Goal: Information Seeking & Learning: Find specific fact

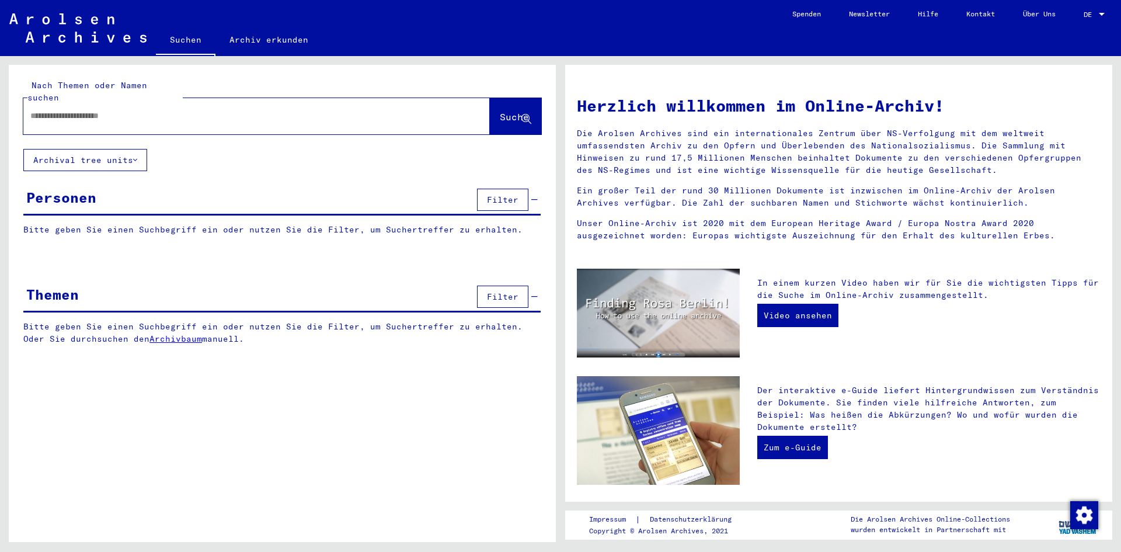
click at [198, 110] on input "text" at bounding box center [242, 116] width 425 height 12
type input "**********"
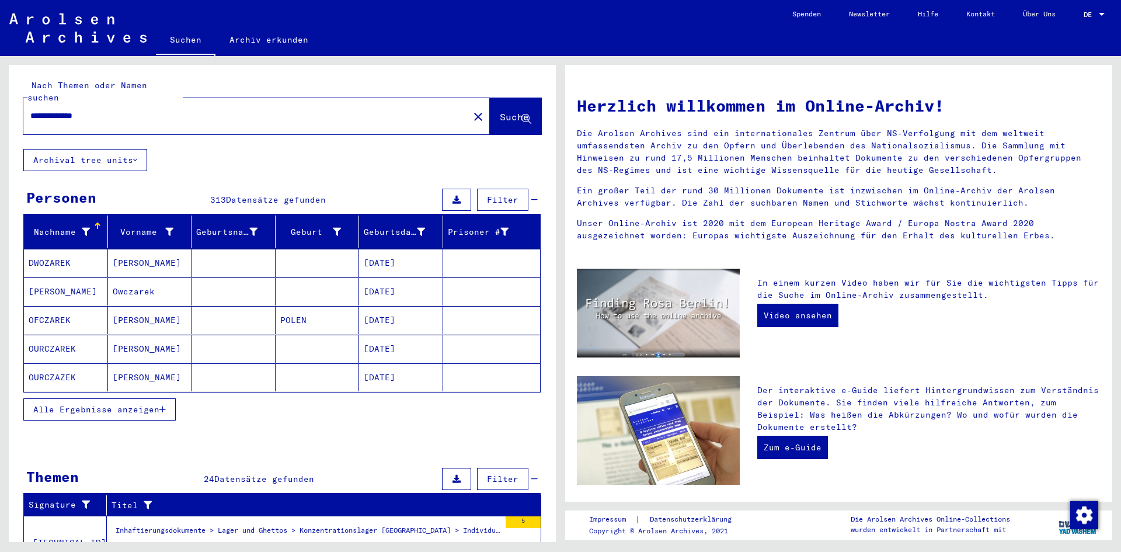
click at [152, 404] on span "Alle Ergebnisse anzeigen" at bounding box center [96, 409] width 126 height 11
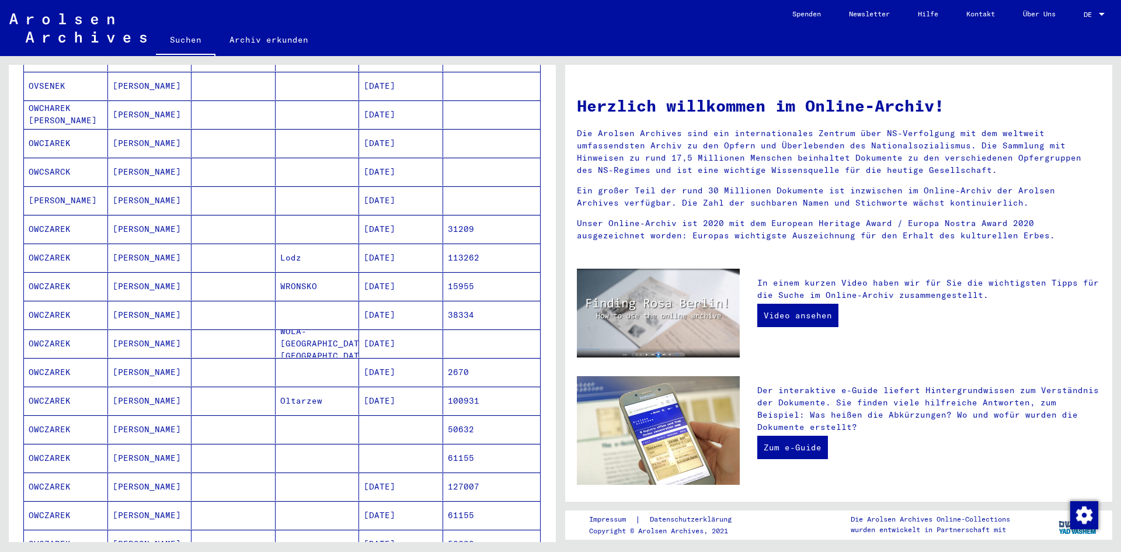
scroll to position [409, 0]
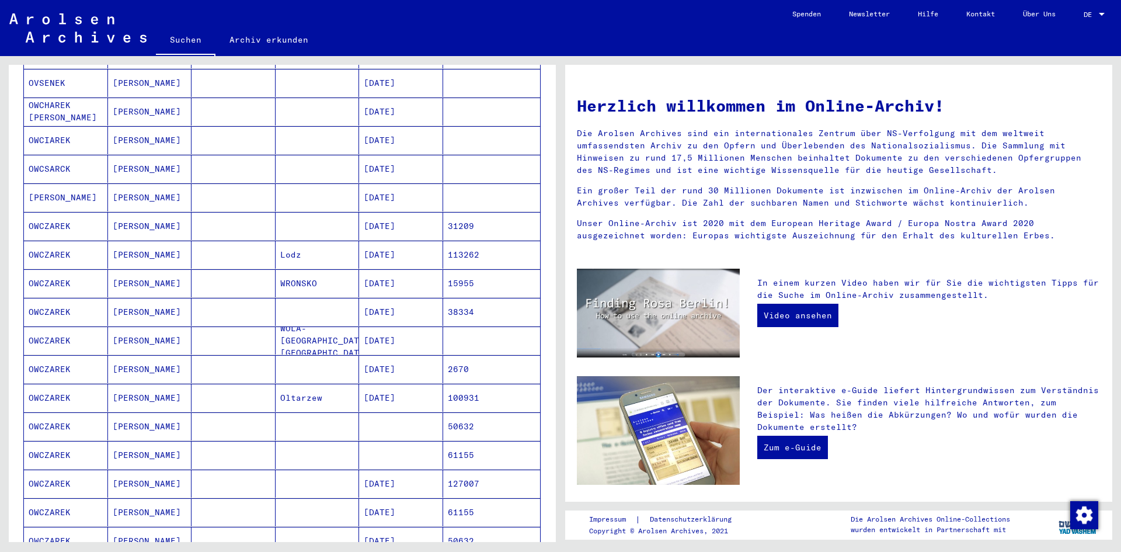
click at [458, 441] on mat-cell "61155" at bounding box center [492, 455] width 98 height 28
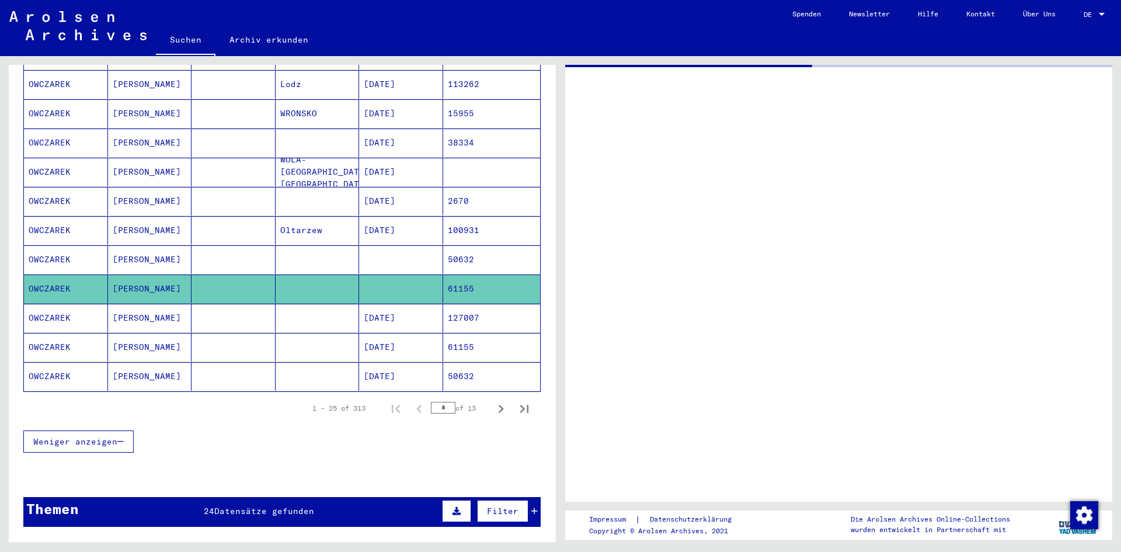
scroll to position [589, 0]
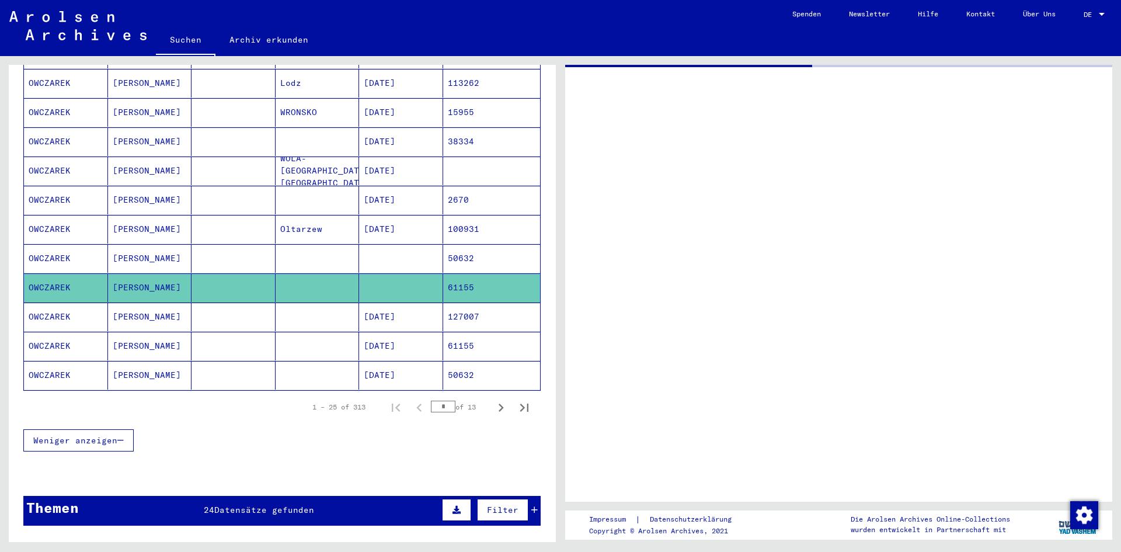
click at [455, 332] on mat-cell "61155" at bounding box center [492, 346] width 98 height 29
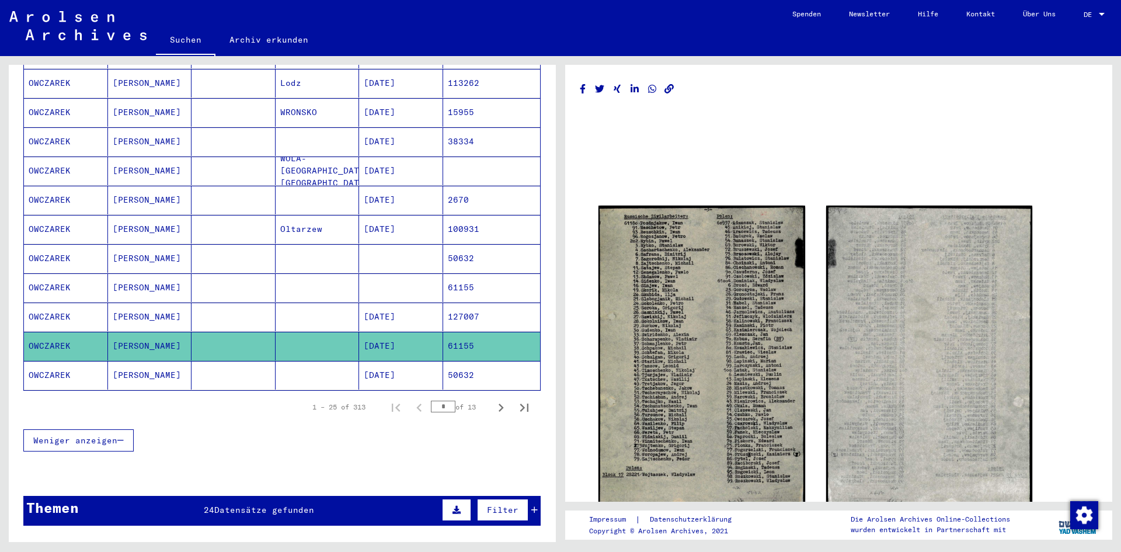
click at [445, 274] on mat-cell "61155" at bounding box center [492, 287] width 98 height 29
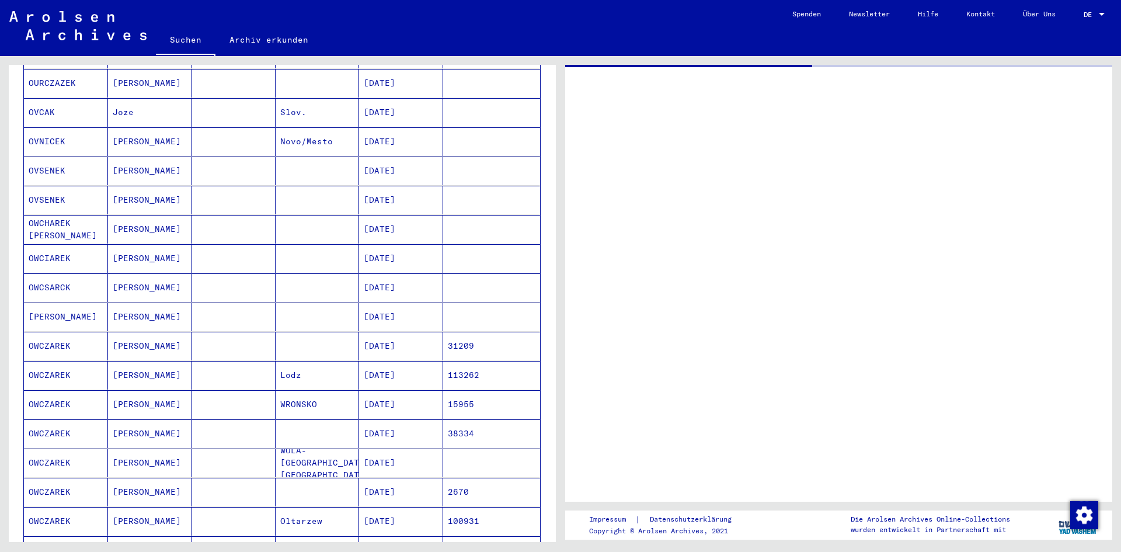
scroll to position [589, 0]
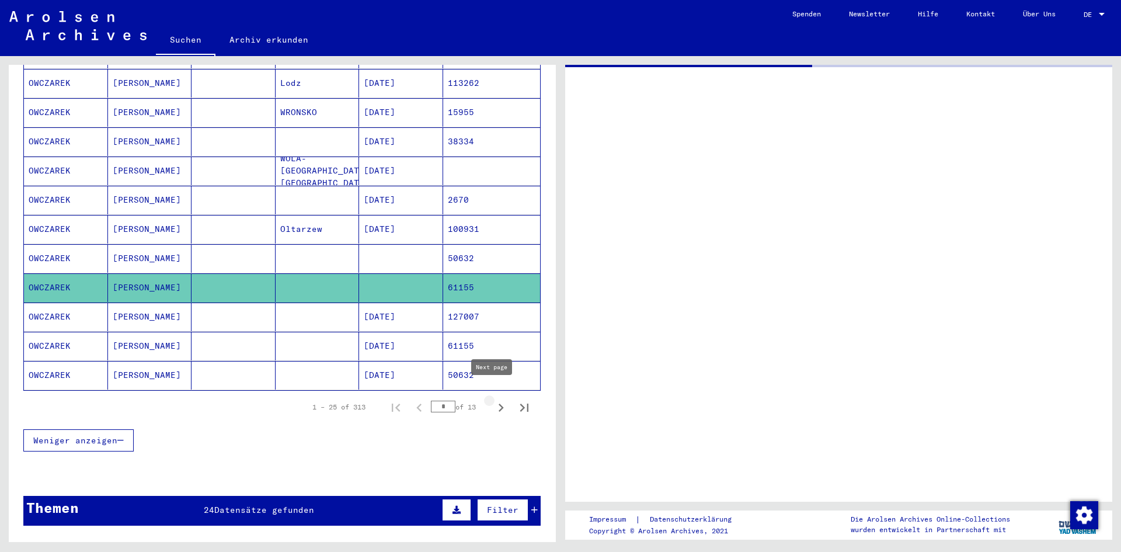
click at [493, 400] on icon "Next page" at bounding box center [501, 408] width 16 height 16
type input "*"
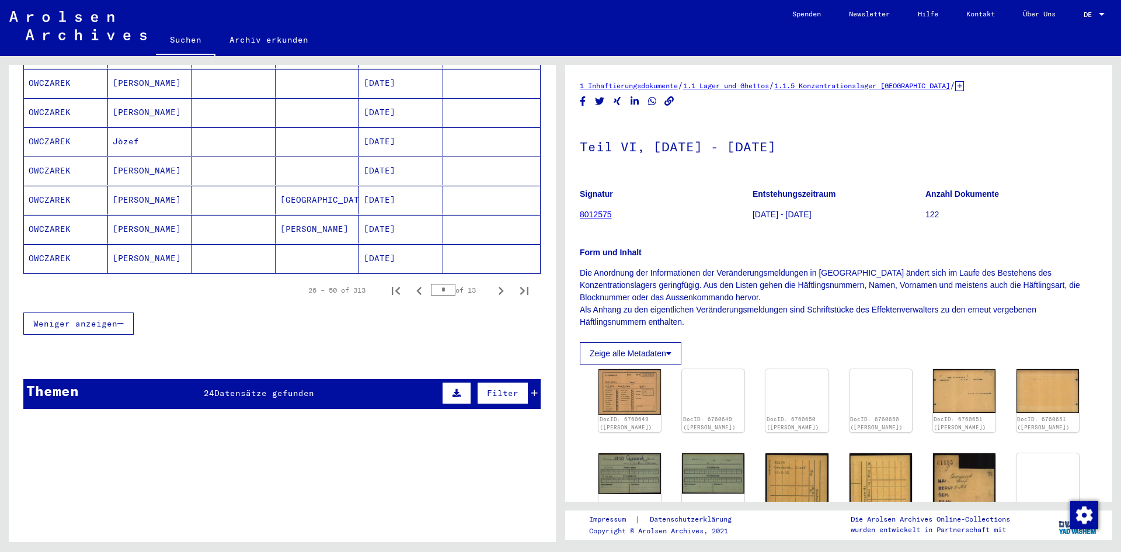
scroll to position [0, 0]
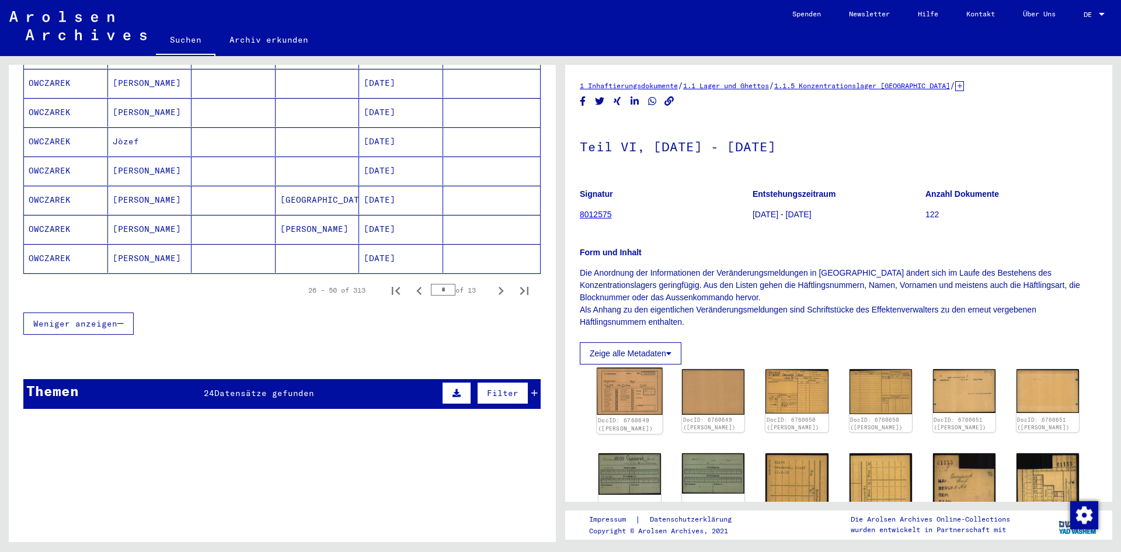
click at [627, 387] on img at bounding box center [630, 391] width 66 height 47
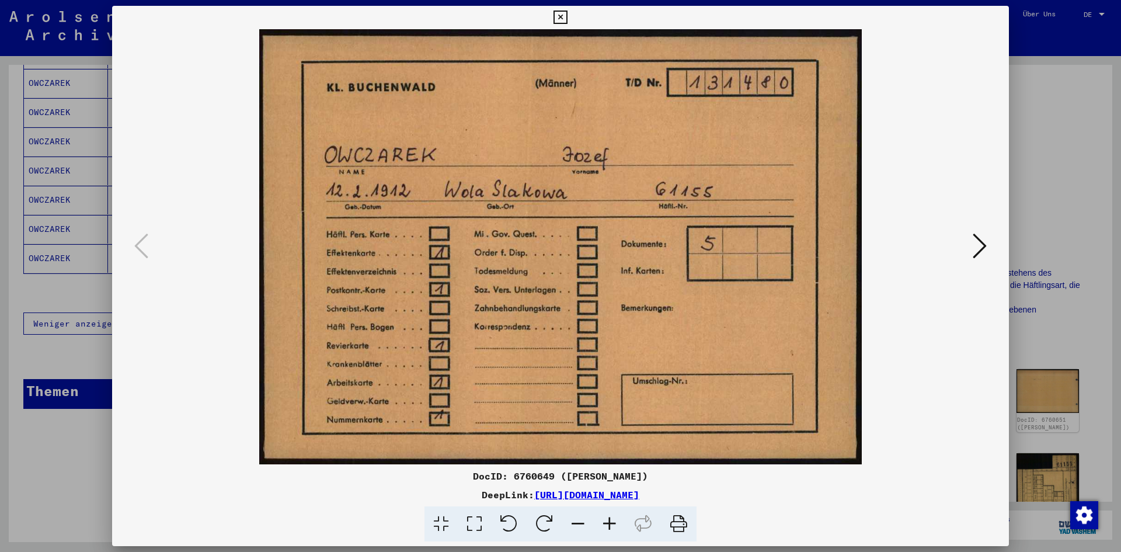
click at [974, 238] on icon at bounding box center [980, 246] width 14 height 28
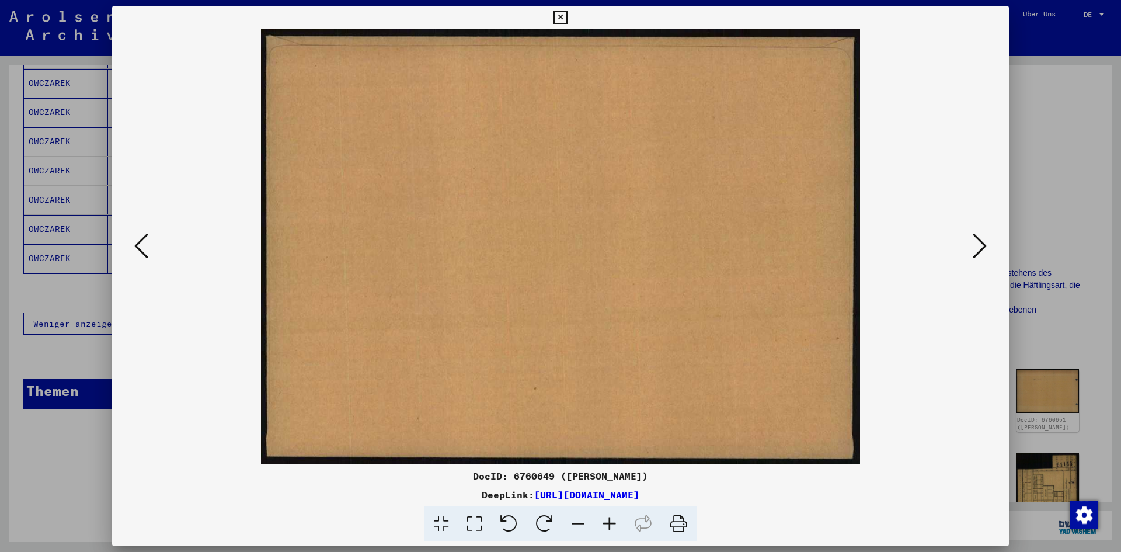
click at [976, 238] on icon at bounding box center [980, 246] width 14 height 28
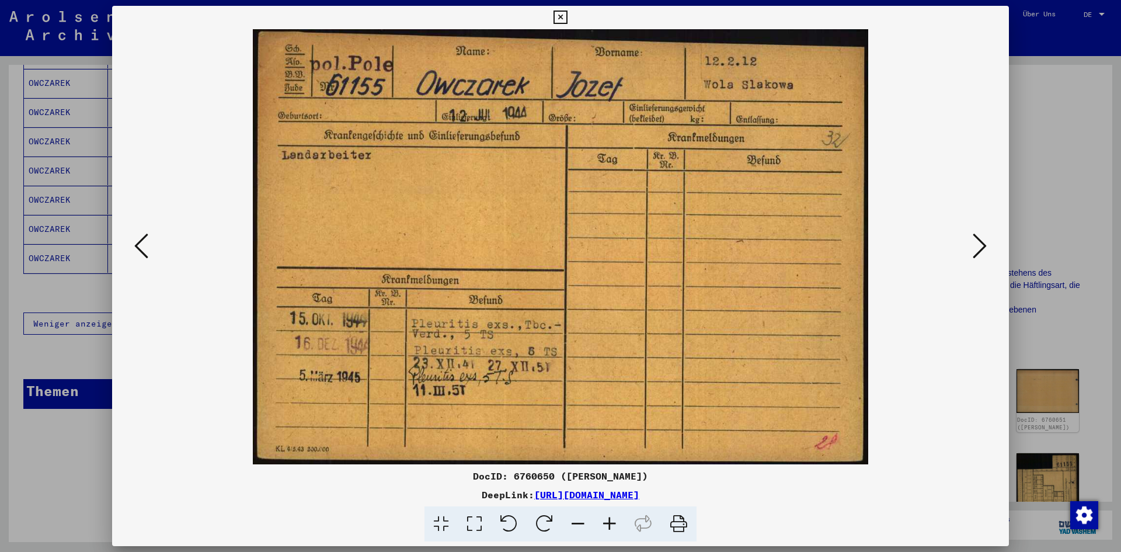
click at [976, 238] on icon at bounding box center [980, 246] width 14 height 28
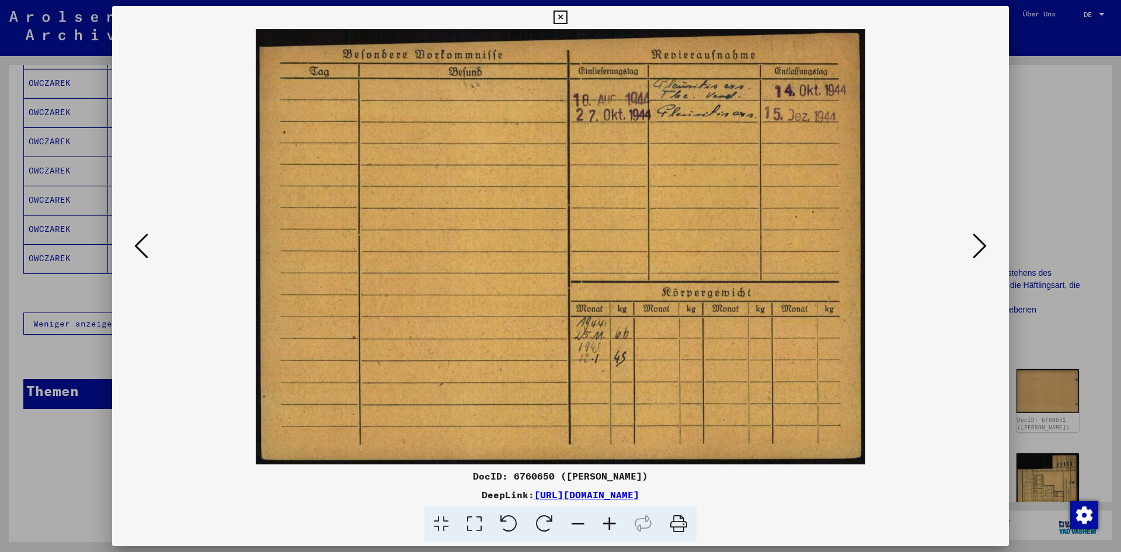
click at [976, 238] on icon at bounding box center [980, 246] width 14 height 28
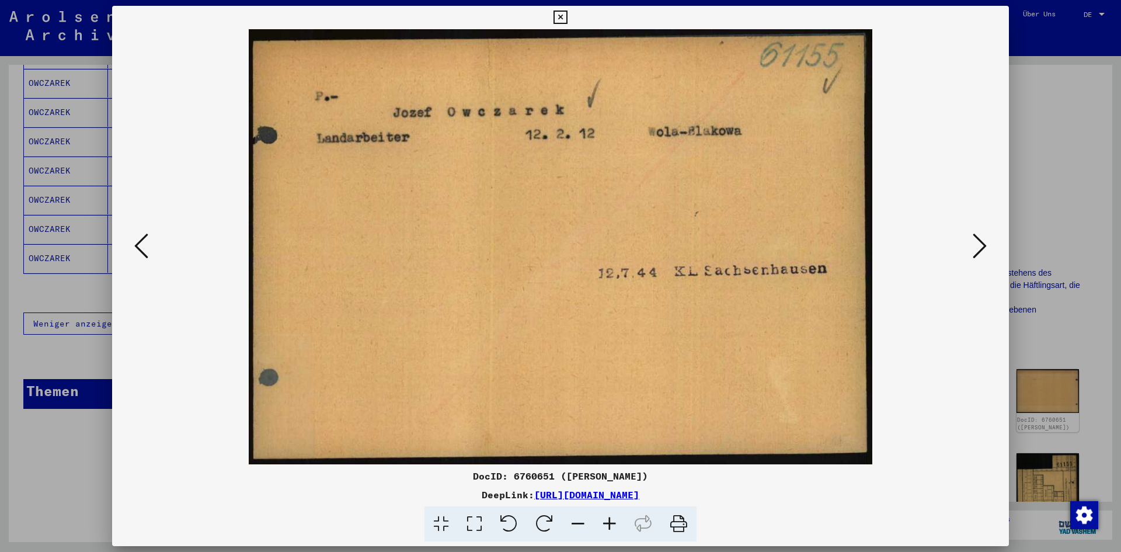
click at [976, 238] on icon at bounding box center [980, 246] width 14 height 28
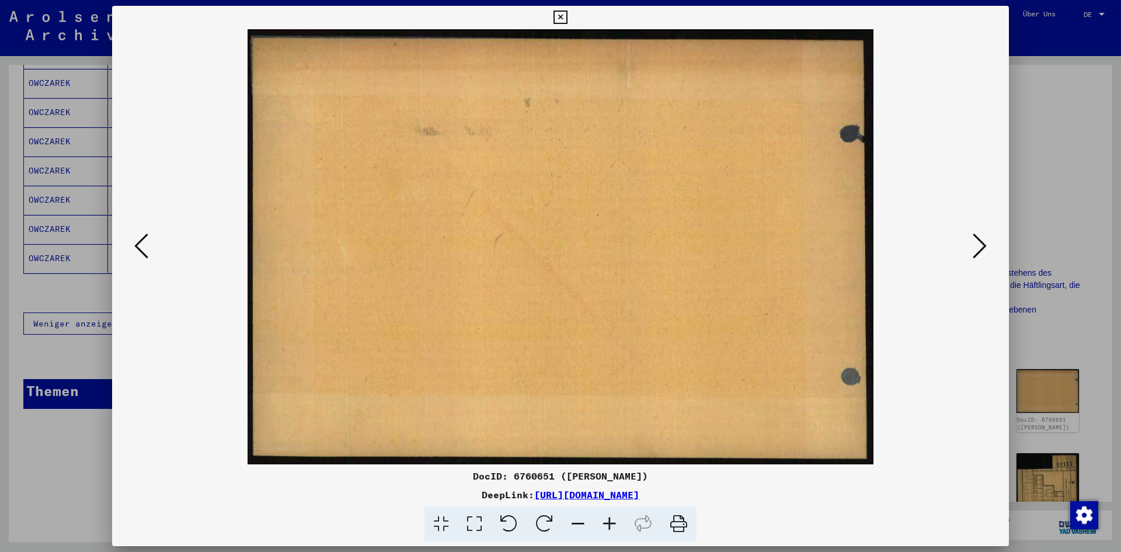
click at [976, 238] on icon at bounding box center [980, 246] width 14 height 28
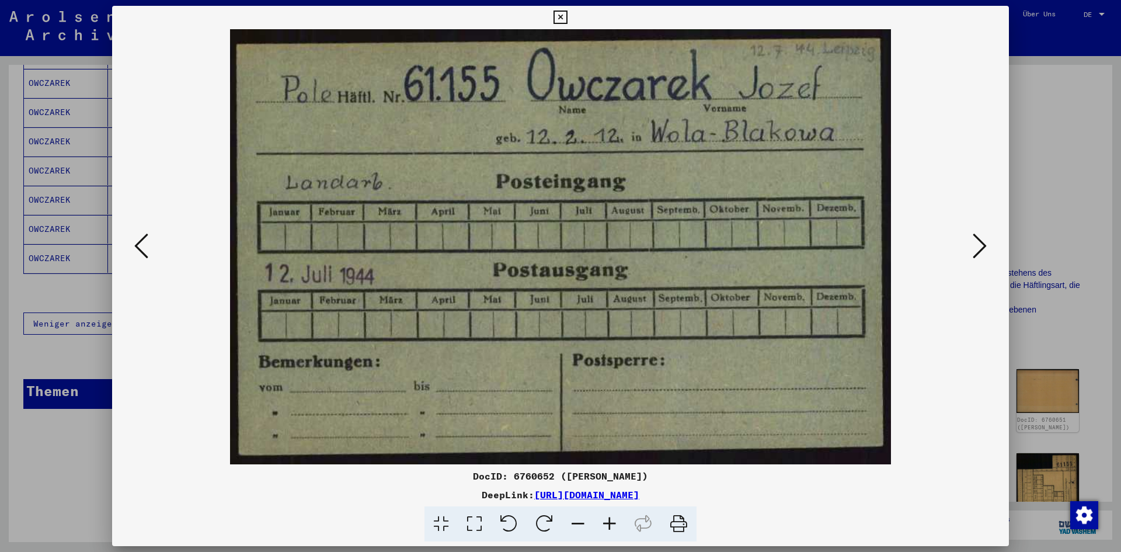
click at [976, 238] on icon at bounding box center [980, 246] width 14 height 28
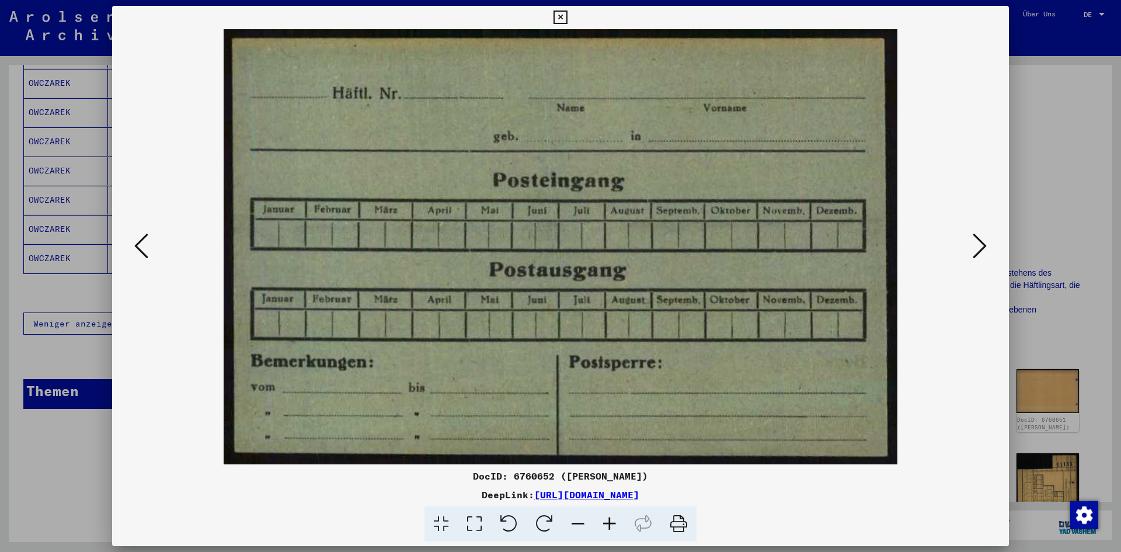
click at [976, 238] on icon at bounding box center [980, 246] width 14 height 28
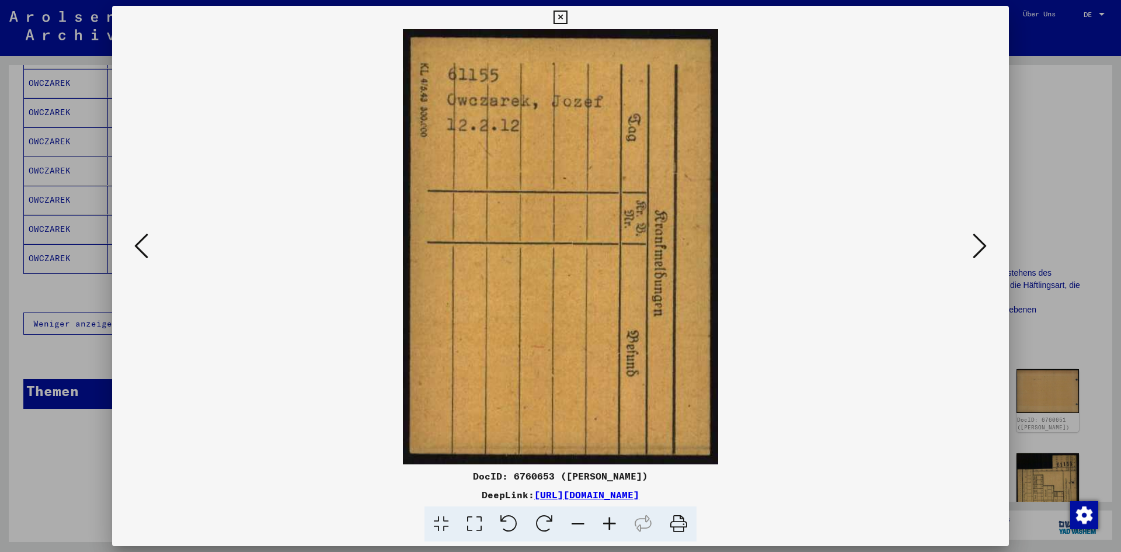
click at [976, 238] on icon at bounding box center [980, 246] width 14 height 28
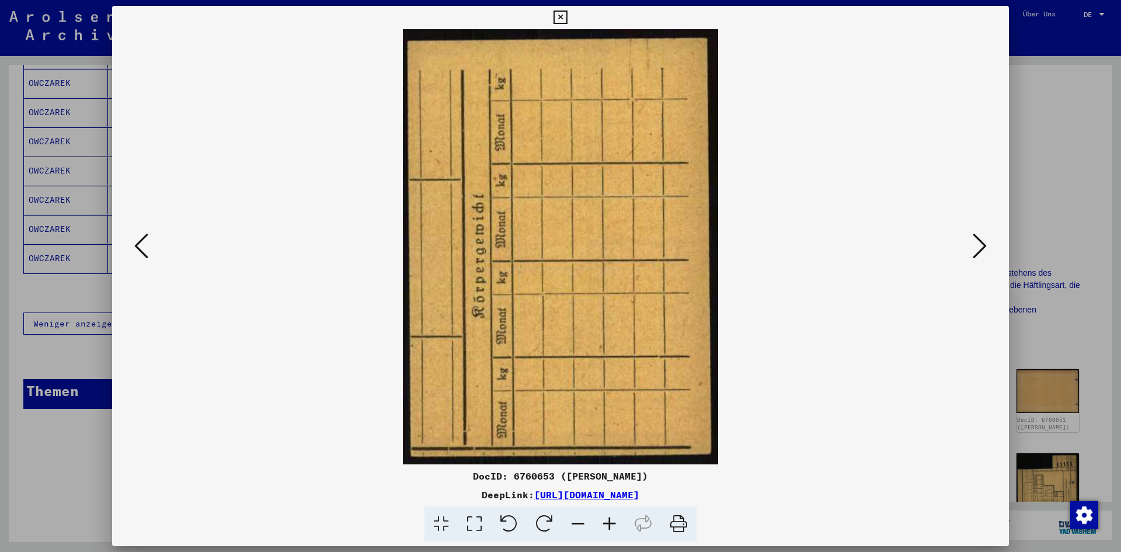
click at [559, 16] on icon at bounding box center [560, 18] width 13 height 14
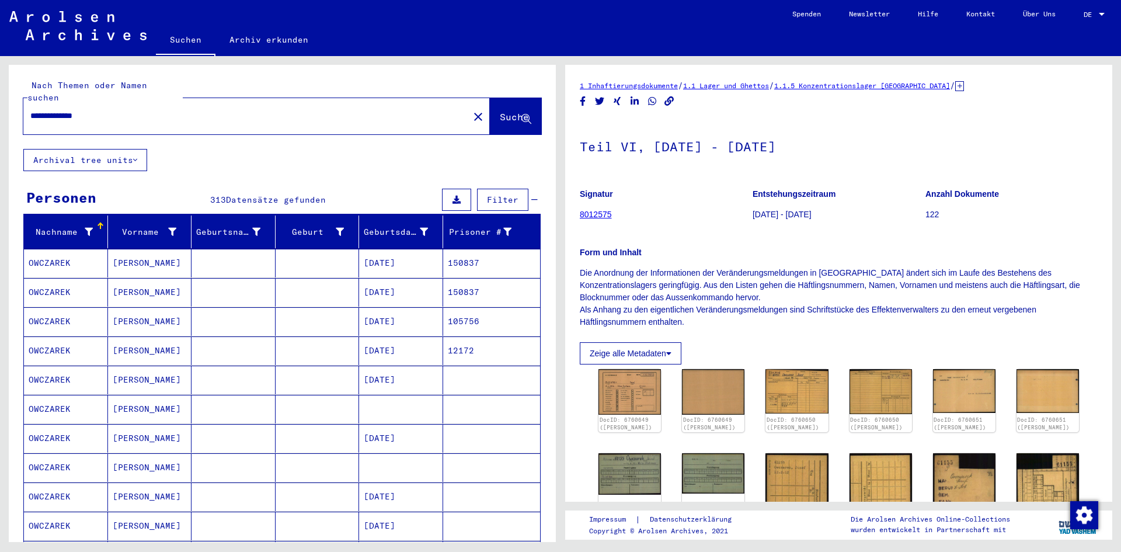
drag, startPoint x: 114, startPoint y: 106, endPoint x: 37, endPoint y: 105, distance: 77.7
click at [37, 110] on input "**********" at bounding box center [246, 116] width 432 height 12
type input "**********"
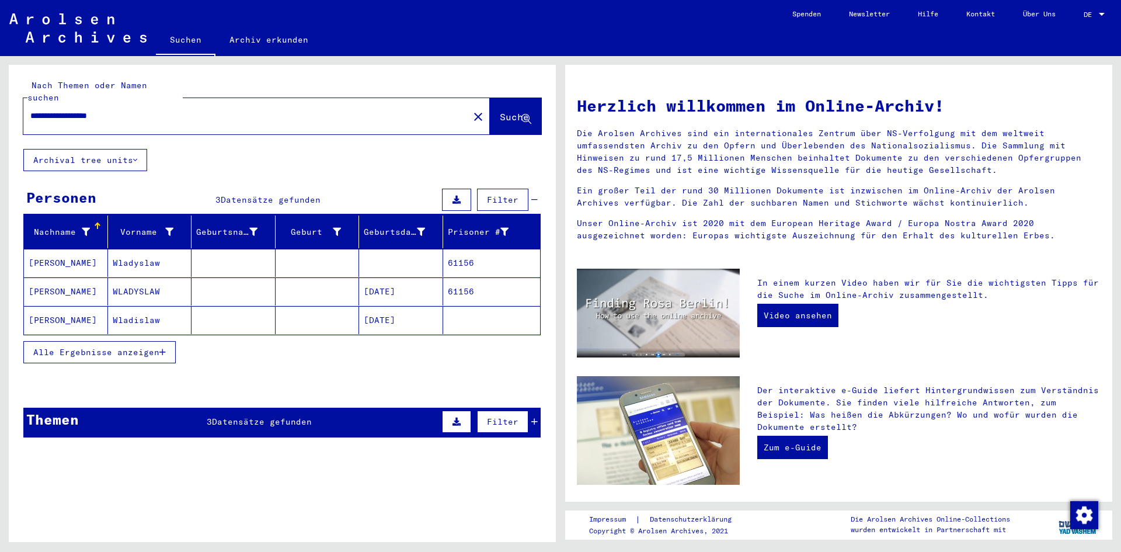
click at [406, 277] on mat-cell "[DATE]" at bounding box center [401, 291] width 84 height 28
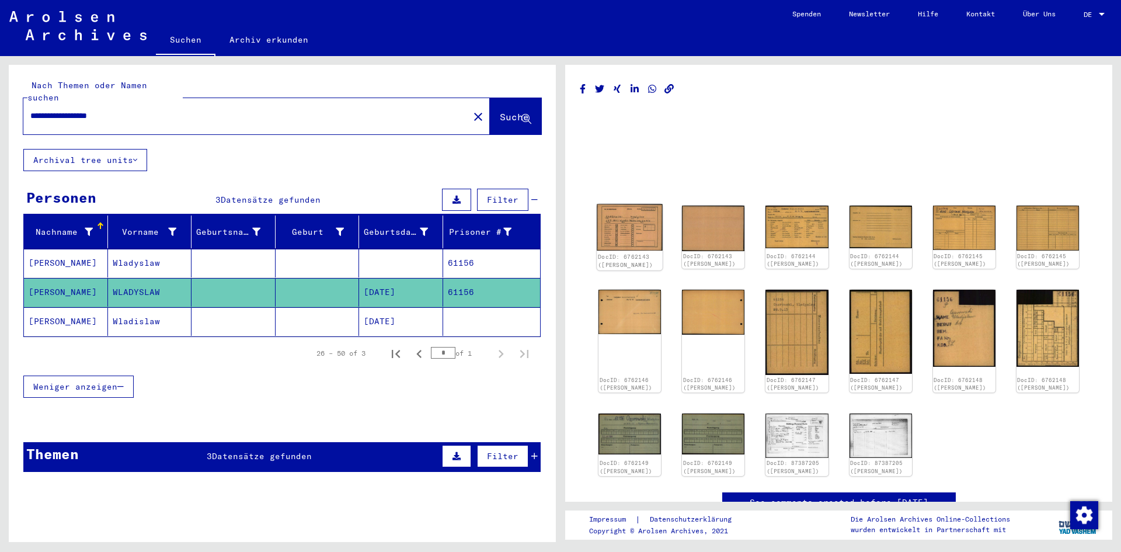
click at [617, 226] on img at bounding box center [630, 227] width 66 height 47
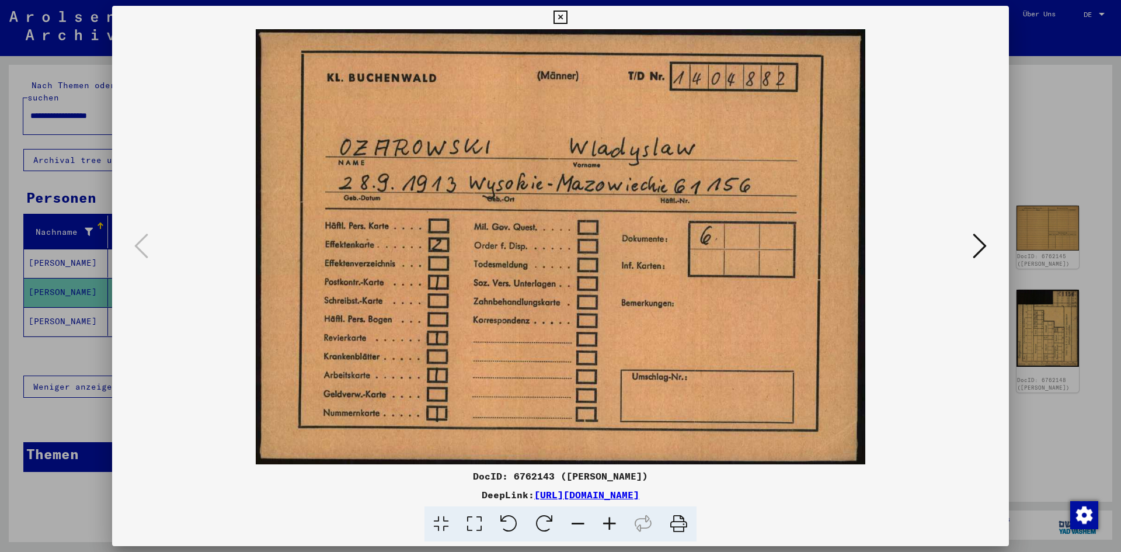
click at [981, 239] on icon at bounding box center [980, 246] width 14 height 28
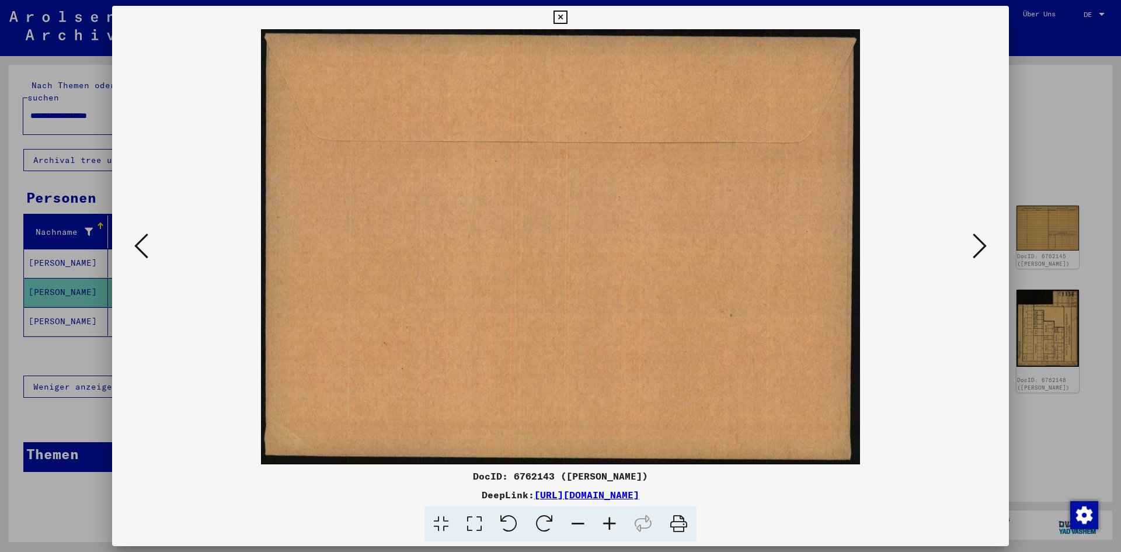
click at [981, 239] on icon at bounding box center [980, 246] width 14 height 28
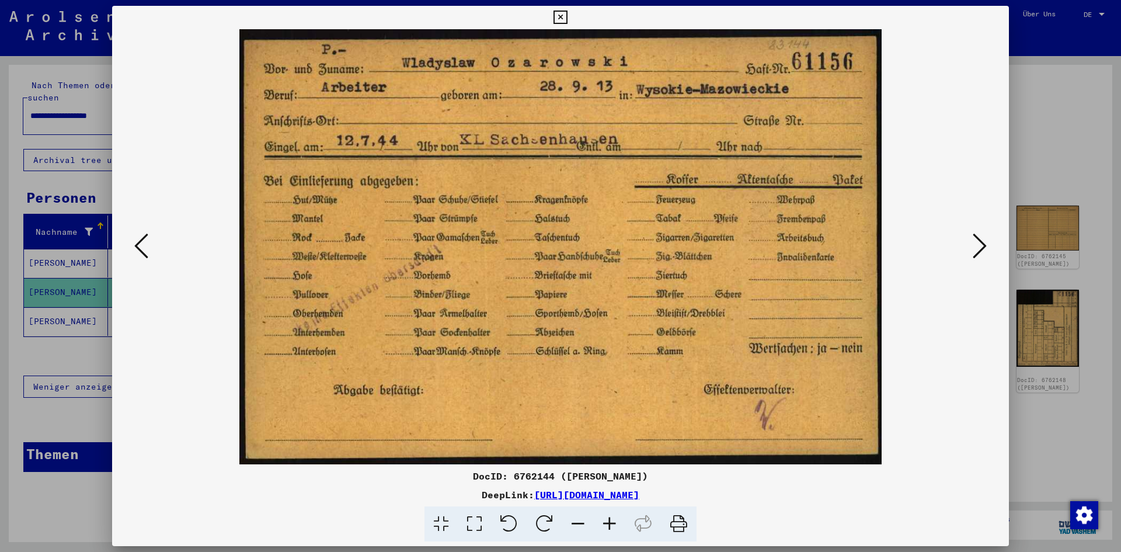
click at [562, 18] on icon at bounding box center [560, 18] width 13 height 14
